Goal: Information Seeking & Learning: Learn about a topic

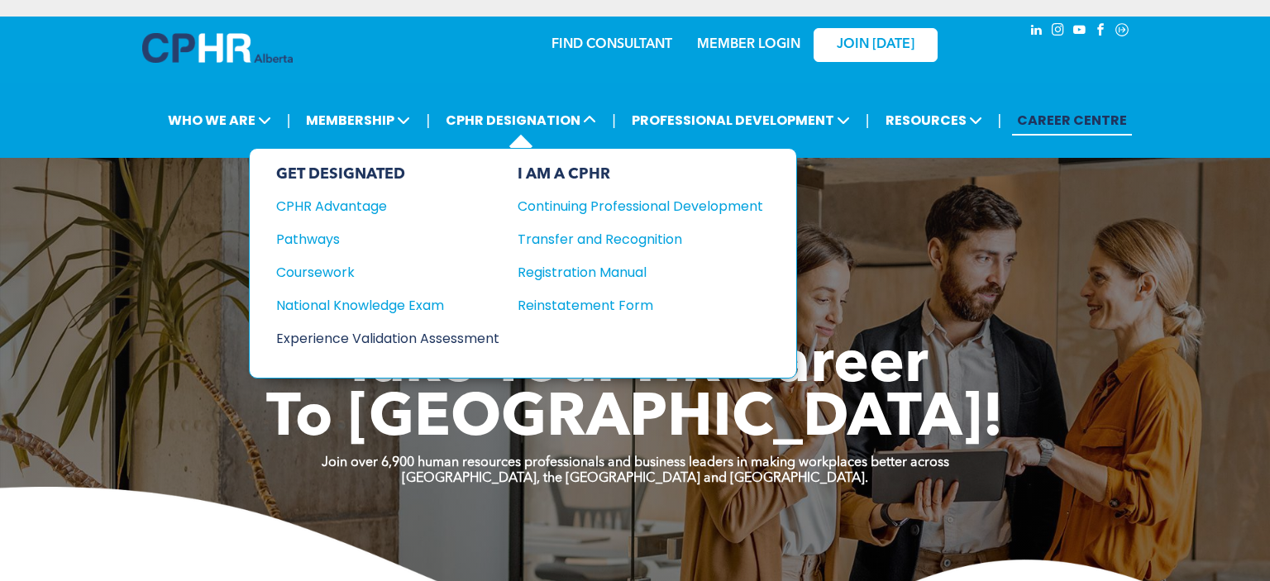
click at [356, 339] on div "Experience Validation Assessment" at bounding box center [376, 338] width 201 height 21
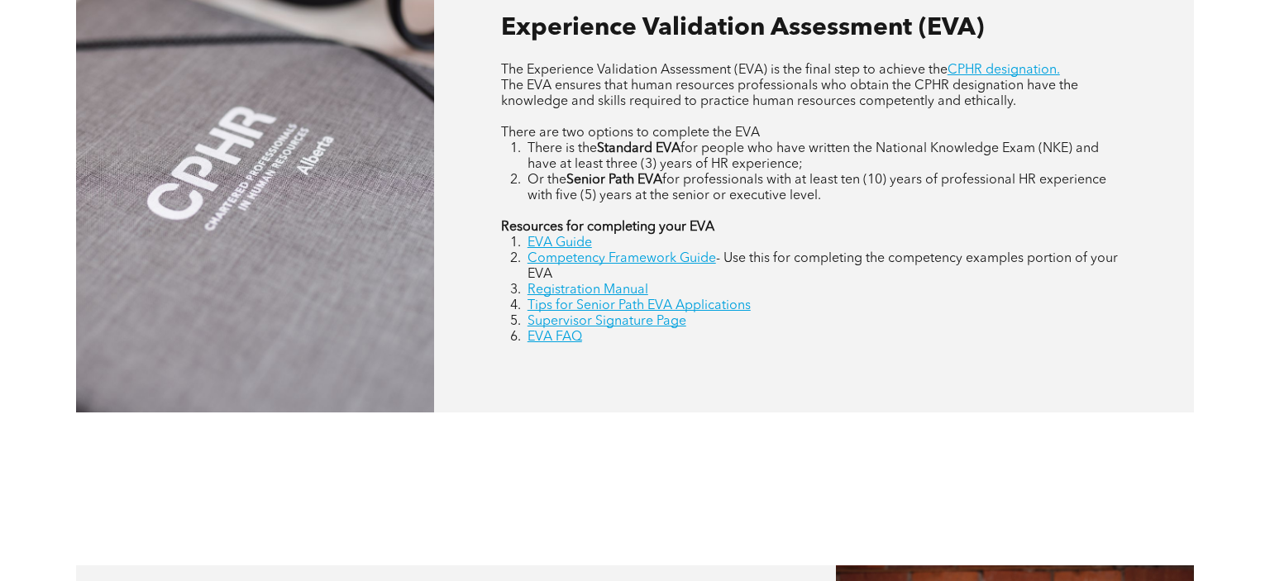
scroll to position [823, 0]
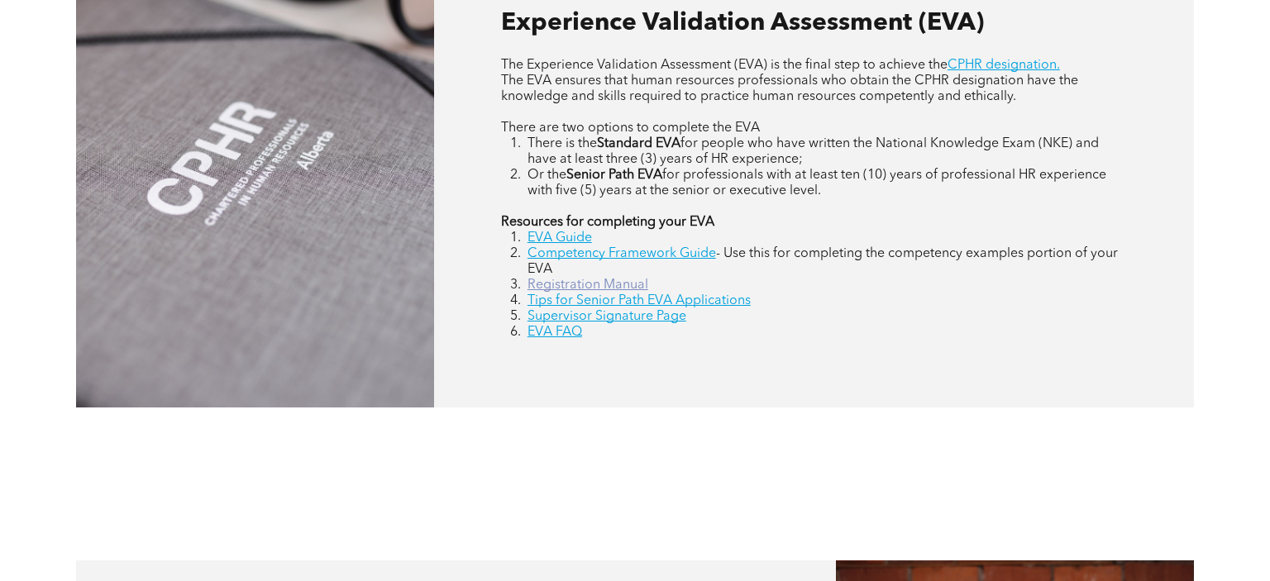
click at [616, 292] on link "Registration Manual" at bounding box center [587, 285] width 121 height 13
click at [668, 260] on link "Competency Framework Guide" at bounding box center [621, 253] width 188 height 13
click at [580, 245] on link "EVA Guide" at bounding box center [559, 237] width 64 height 13
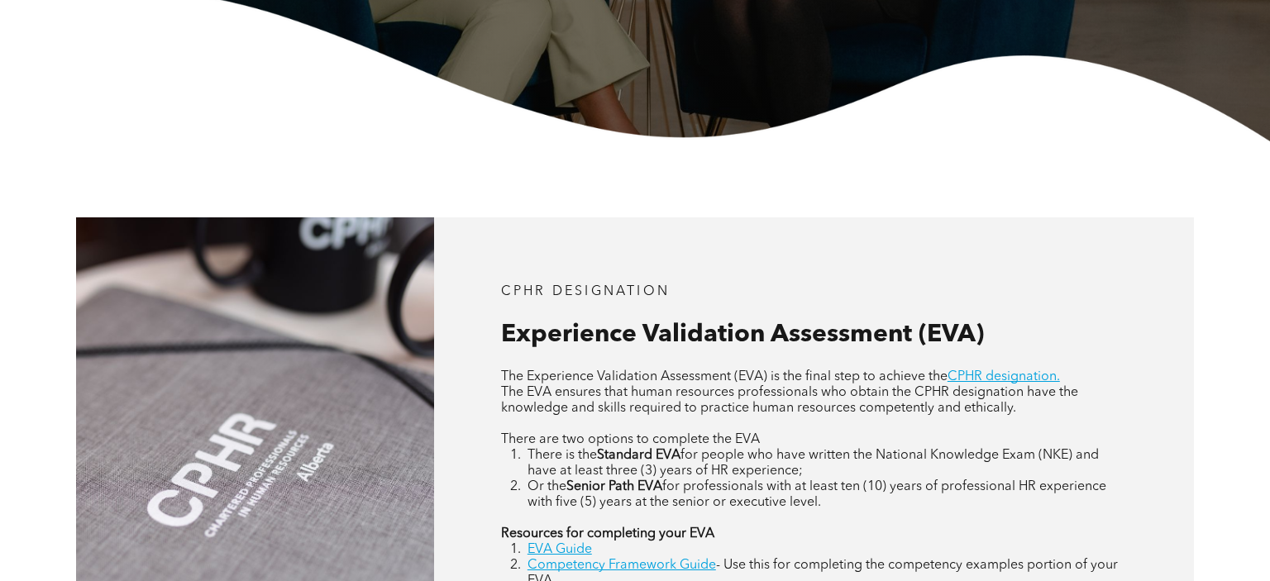
scroll to position [536, 0]
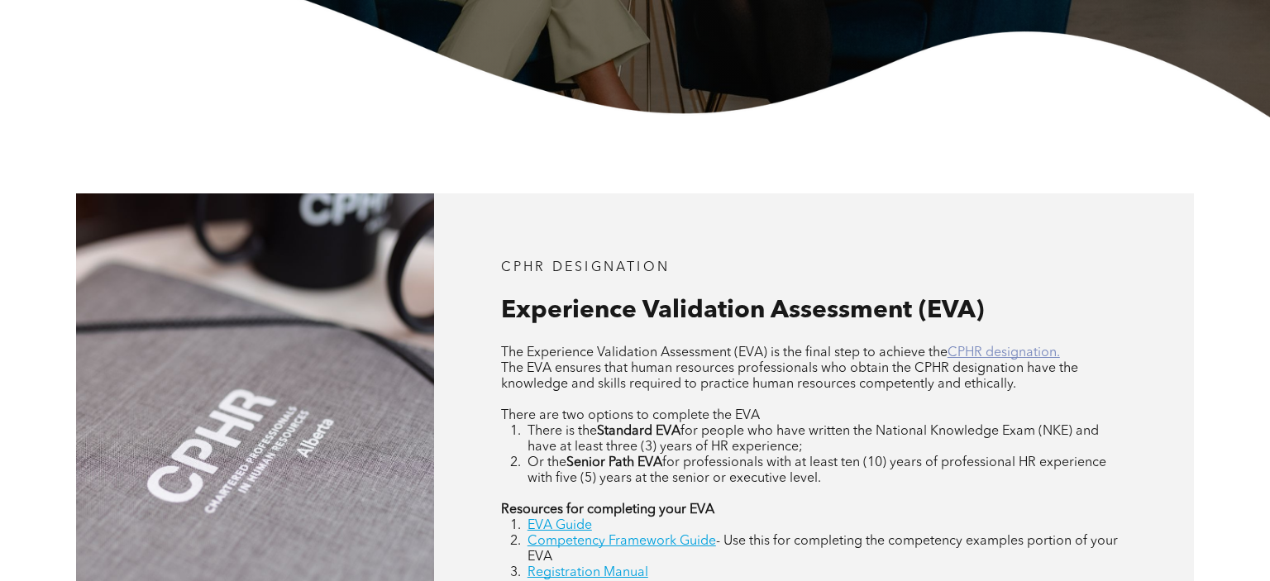
click at [1051, 356] on link "CPHR designation." at bounding box center [1003, 352] width 112 height 13
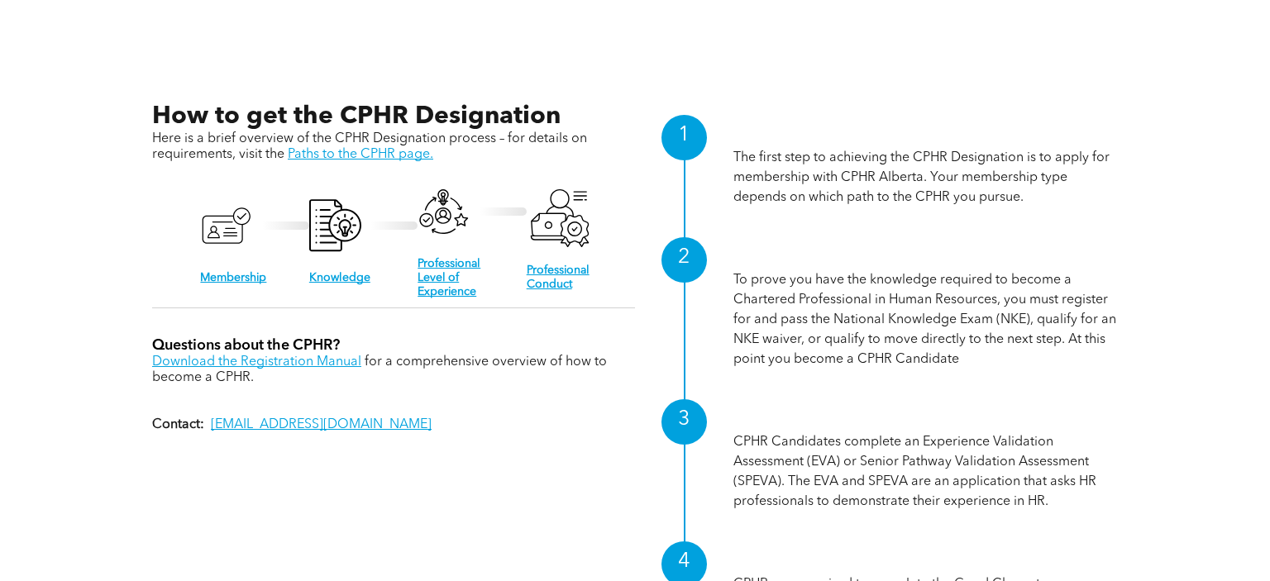
scroll to position [1644, 0]
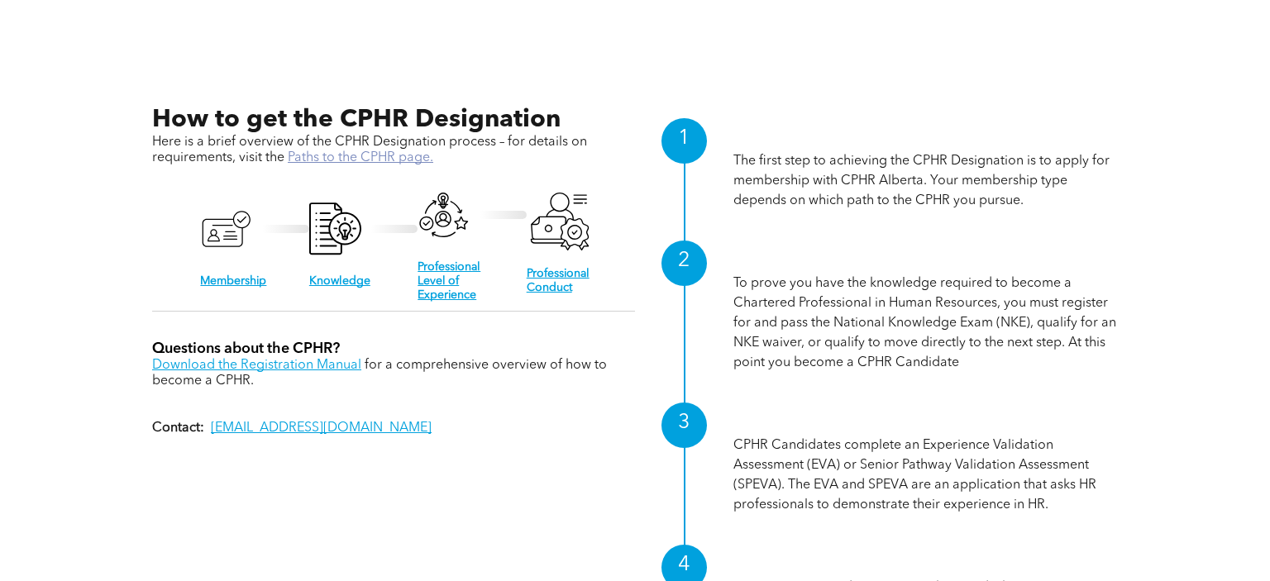
click at [350, 157] on link "Paths to the CPHR page." at bounding box center [361, 157] width 146 height 13
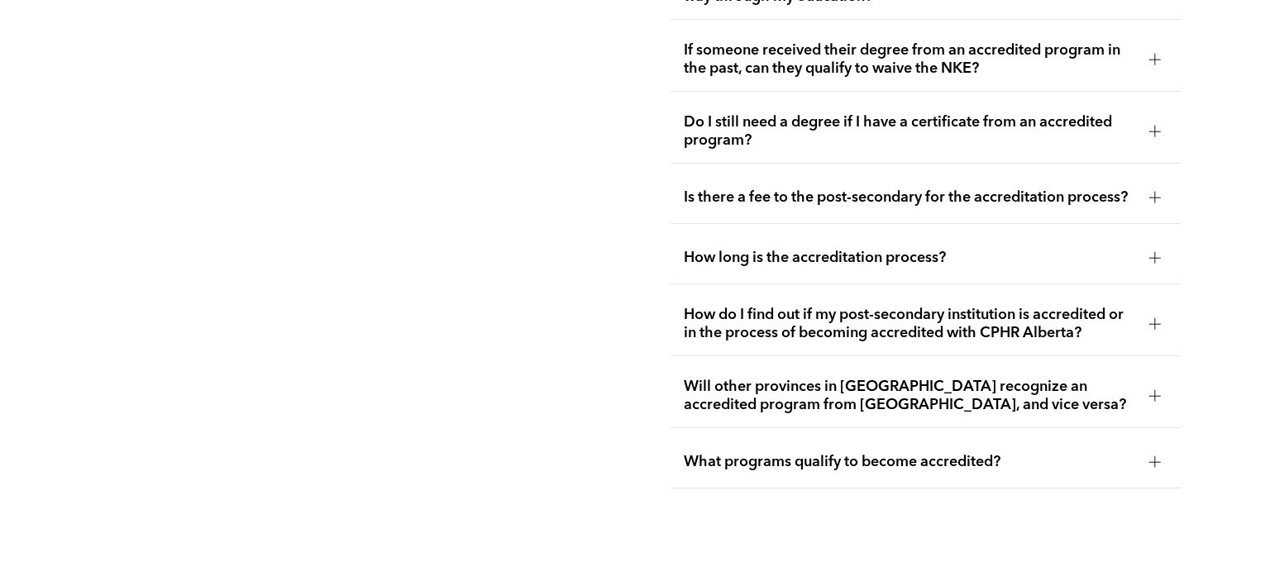
scroll to position [3576, 0]
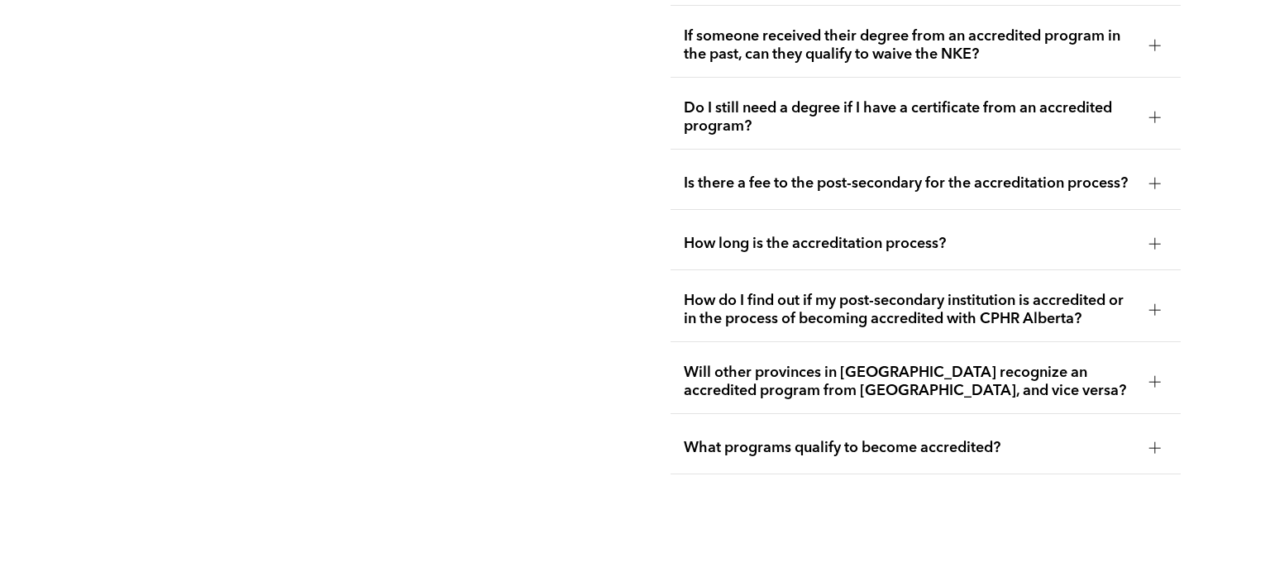
click at [1151, 250] on div at bounding box center [1155, 244] width 12 height 12
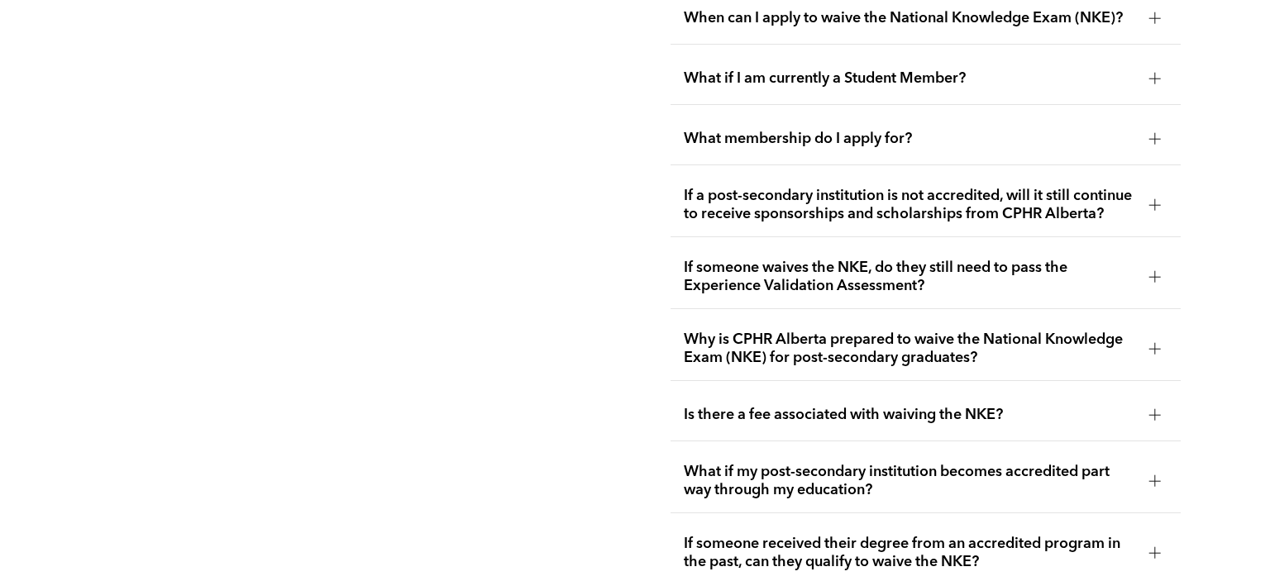
scroll to position [3075, 0]
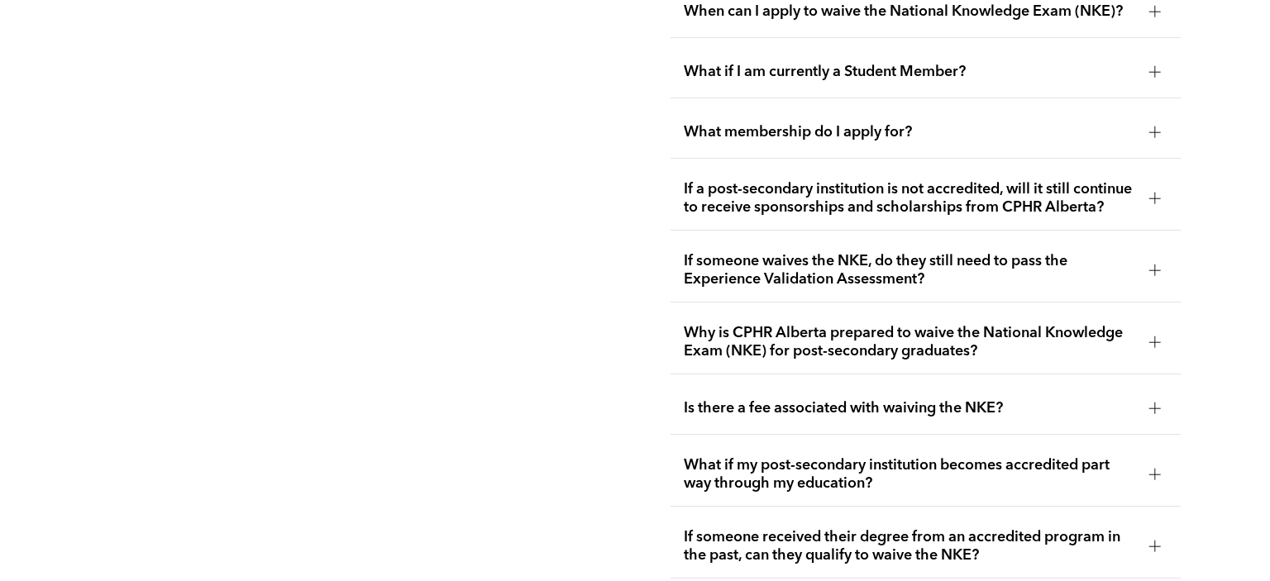
click at [1019, 277] on span "If someone waives the NKE, do they still need to pass the Experience Validation…" at bounding box center [910, 270] width 452 height 36
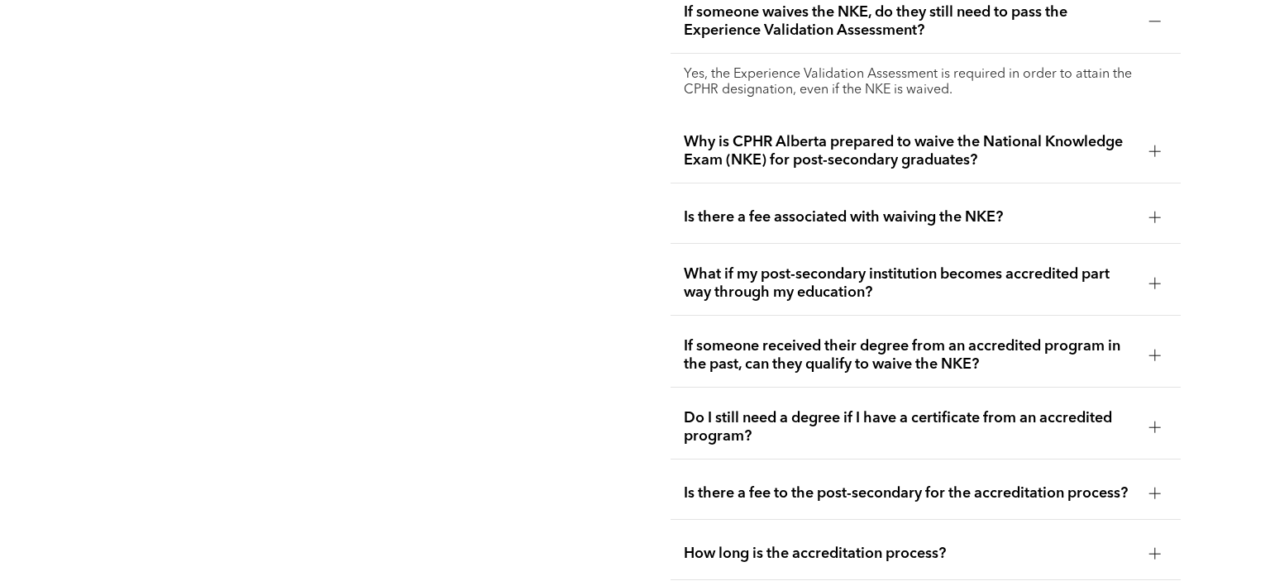
scroll to position [3343, 0]
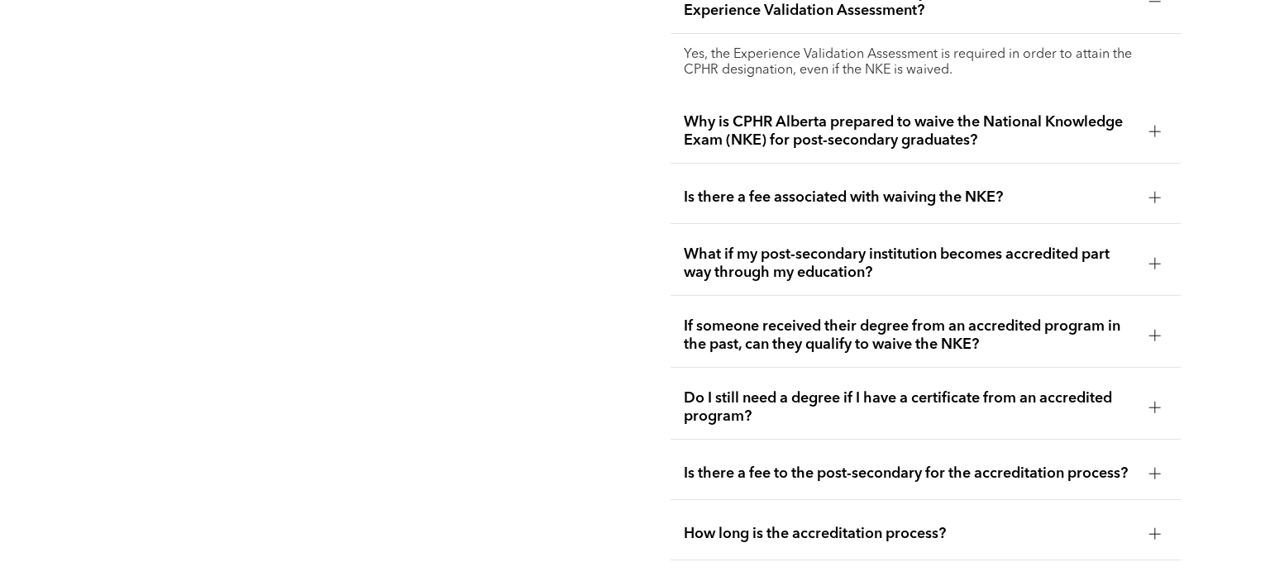
click at [1146, 143] on div at bounding box center [1155, 131] width 25 height 25
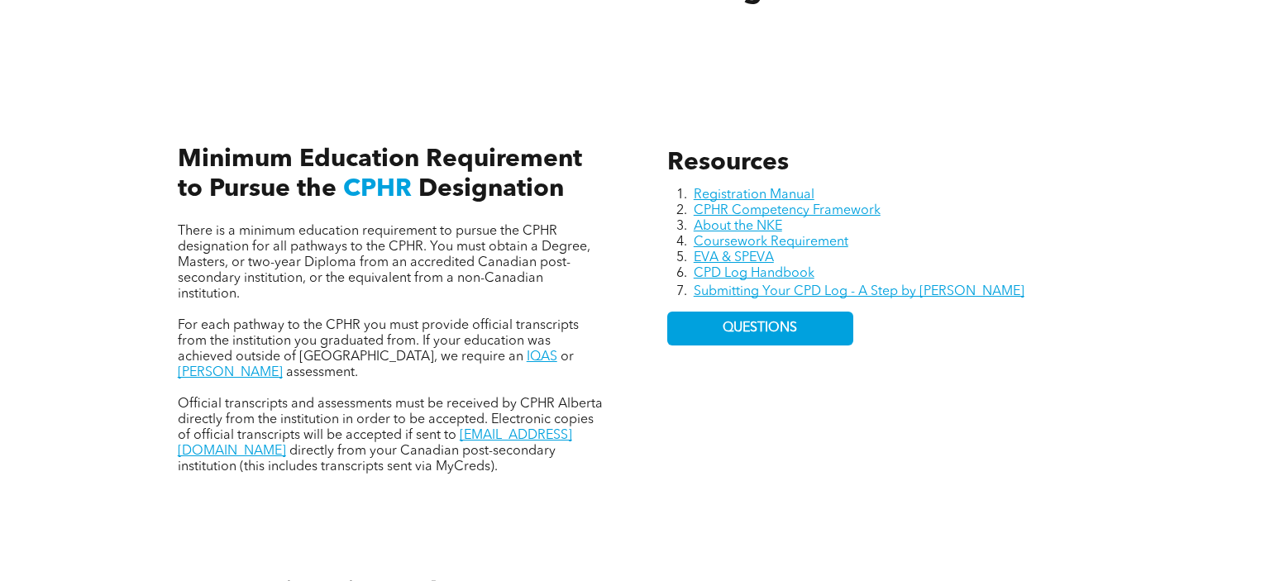
scroll to position [691, 0]
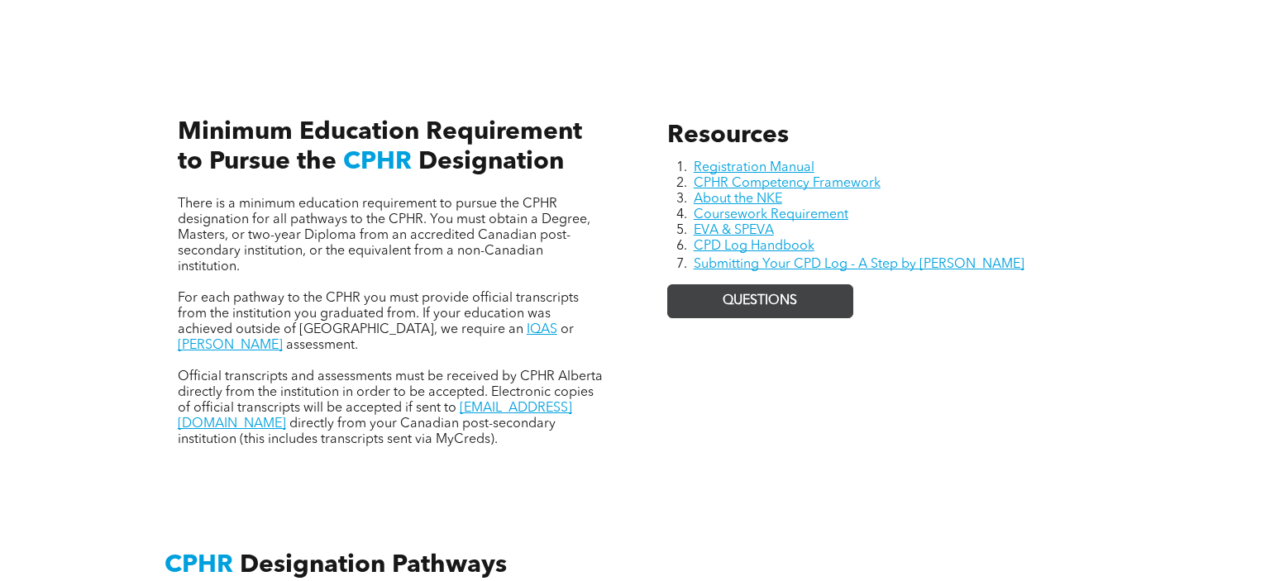
click at [729, 309] on span "QUESTIONS" at bounding box center [760, 301] width 74 height 16
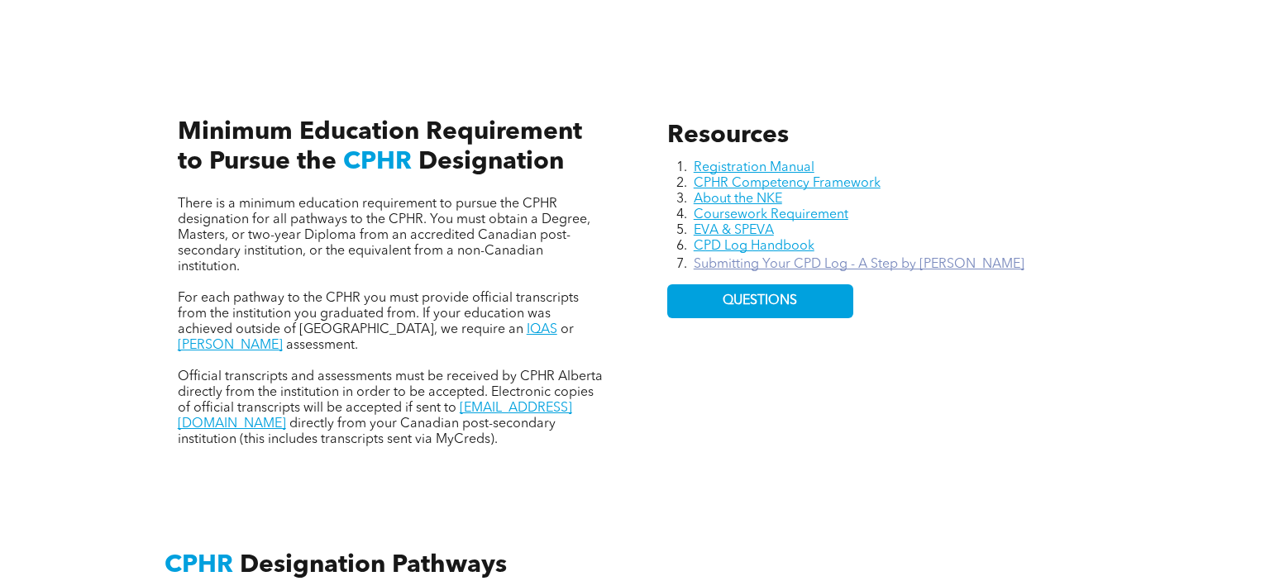
click at [887, 263] on link "Submitting Your CPD Log - A Step by Step Guide" at bounding box center [859, 264] width 331 height 13
click at [796, 252] on link "CPD Log Handbook" at bounding box center [754, 246] width 121 height 13
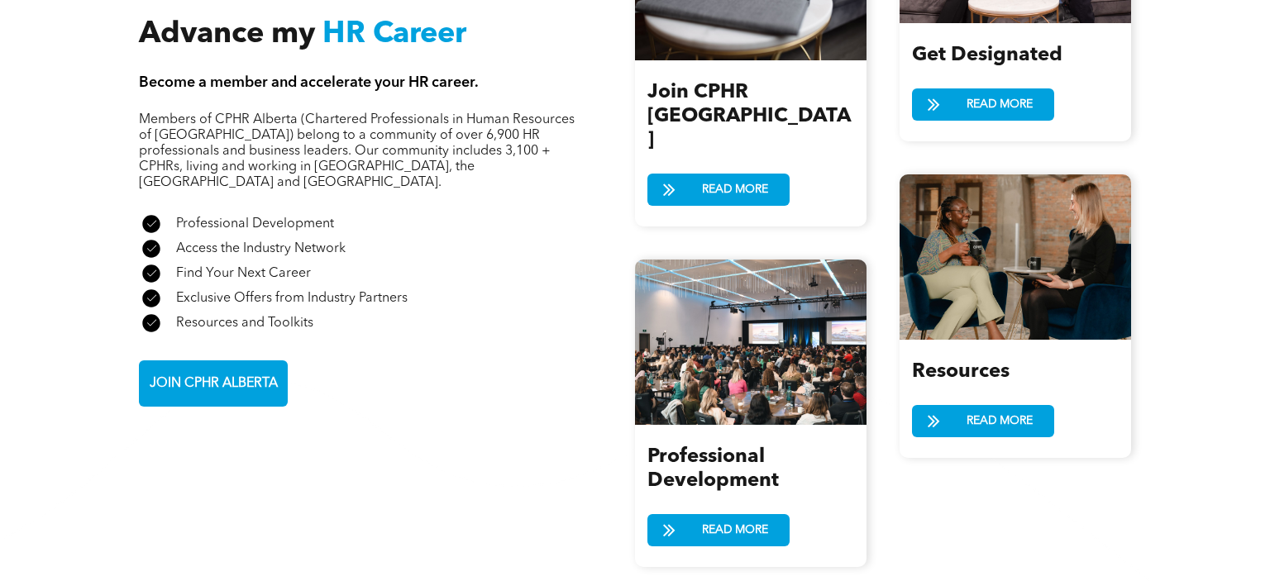
scroll to position [1978, 0]
